Goal: Transaction & Acquisition: Purchase product/service

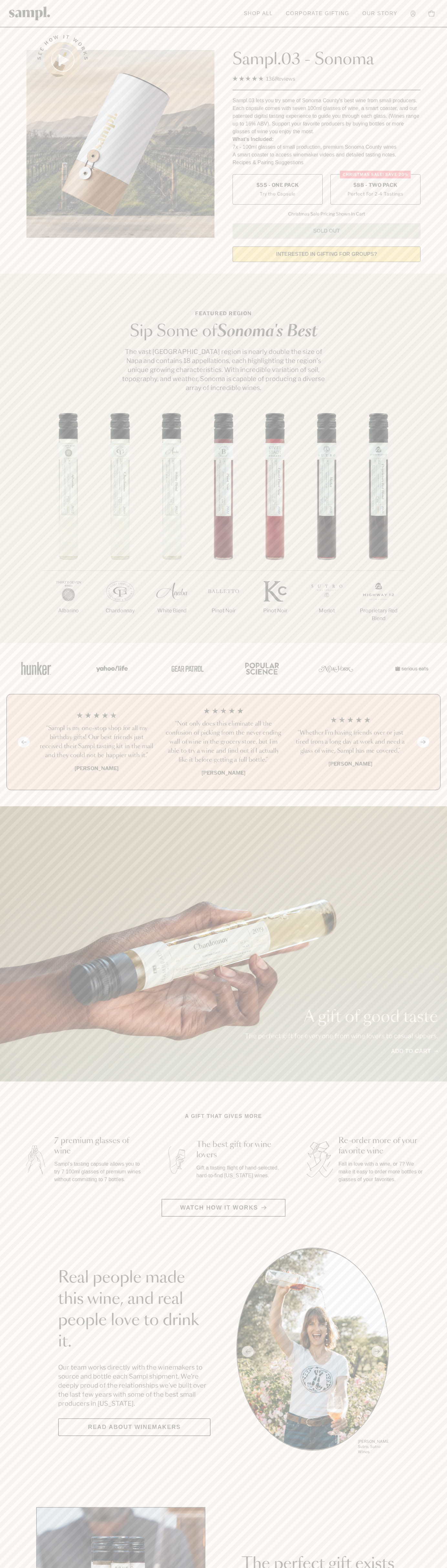
click at [375, 190] on label "Christmas SALE! Save 20% $88 - Two Pack Perfect For 2-4 Tastings" at bounding box center [375, 189] width 90 height 30
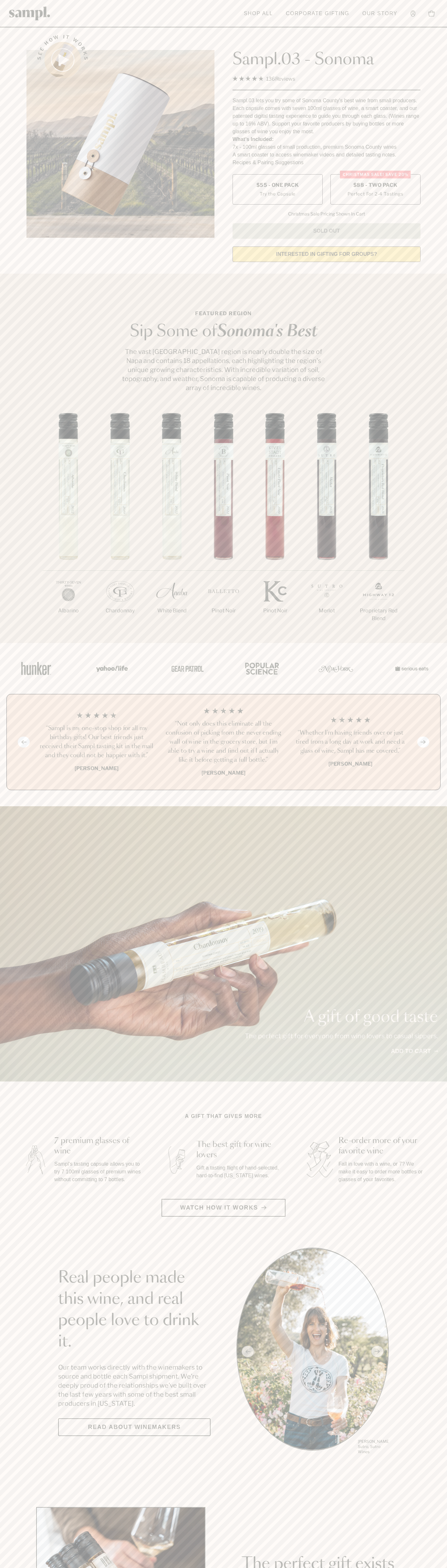
click at [96, 743] on h3 "“Sampl is my one-stop shop for all my birthday gifts! Our best friends just rec…" at bounding box center [96, 741] width 116 height 36
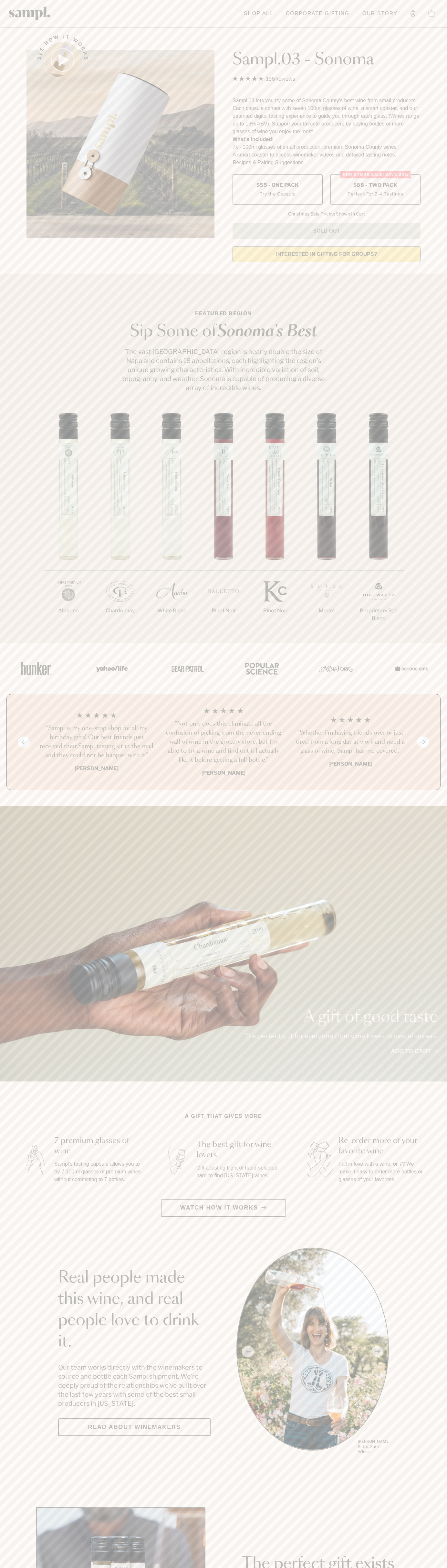
click at [328, 13] on link "Corporate Gifting" at bounding box center [317, 13] width 70 height 14
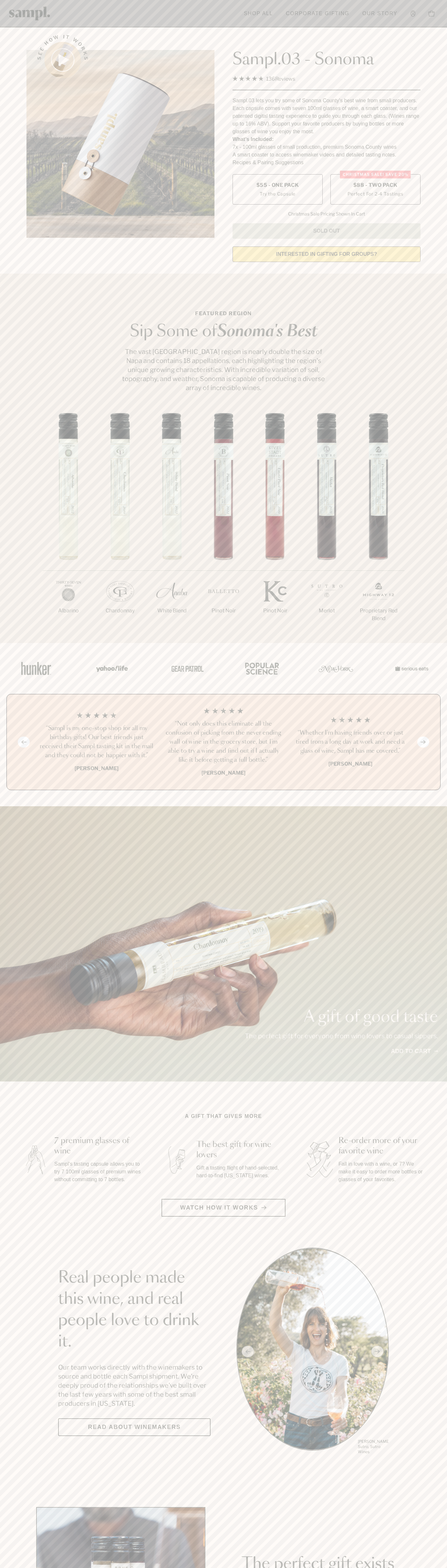
click at [227, 1567] on html "Skip to main content Toggle navigation menu Shop All Corporate Gifting Our Stor…" at bounding box center [224, 1513] width 447 height 3026
click at [5, 473] on div "1/7 [GEOGRAPHIC_DATA] 2/7 Chardonnay 3/7" at bounding box center [224, 528] width 447 height 230
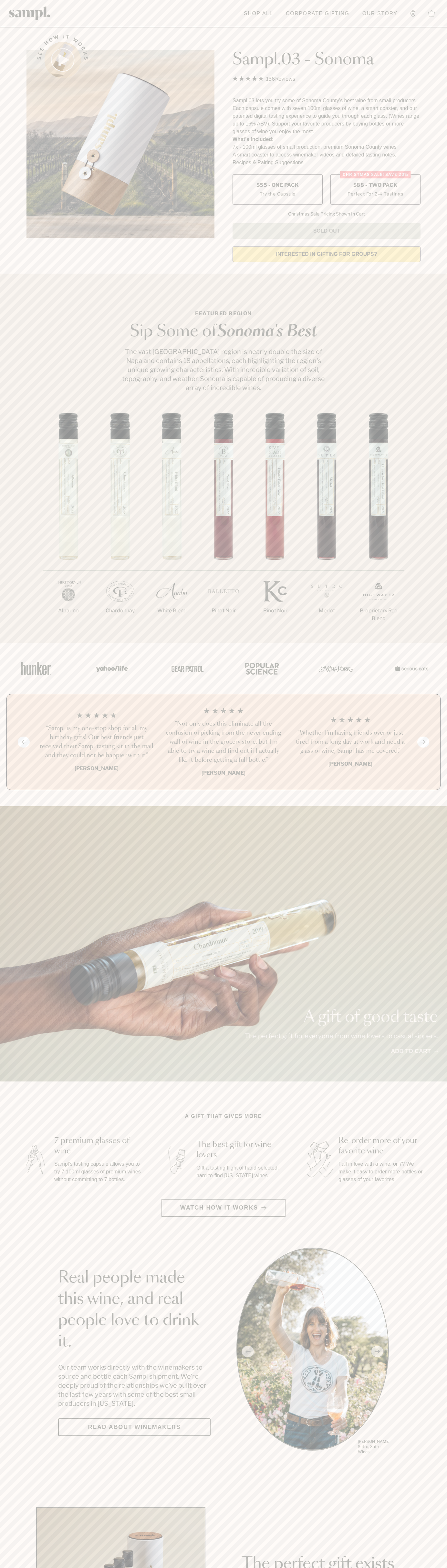
click at [375, 186] on span "$88 - Two Pack" at bounding box center [375, 185] width 44 height 7
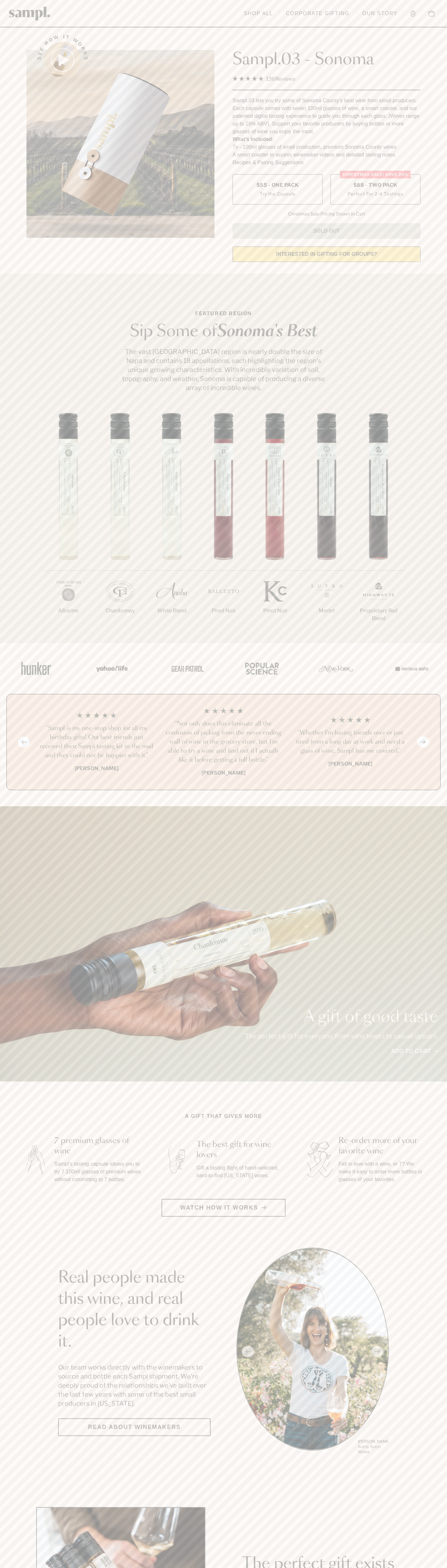
click at [96, 743] on h3 "“Sampl is my one-stop shop for all my birthday gifts! Our best friends just rec…" at bounding box center [96, 741] width 116 height 36
